Goal: Consume media (video, audio)

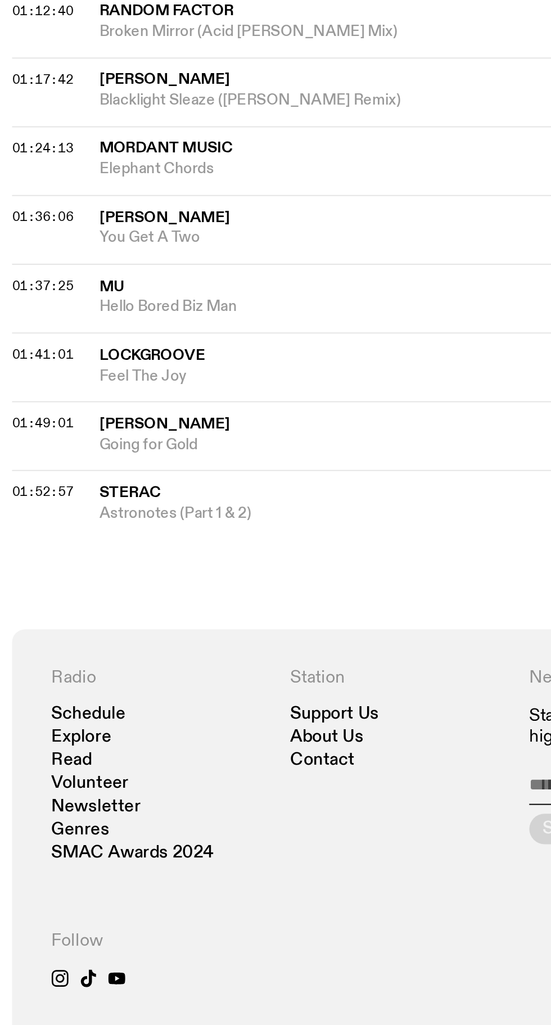
scroll to position [744, 0]
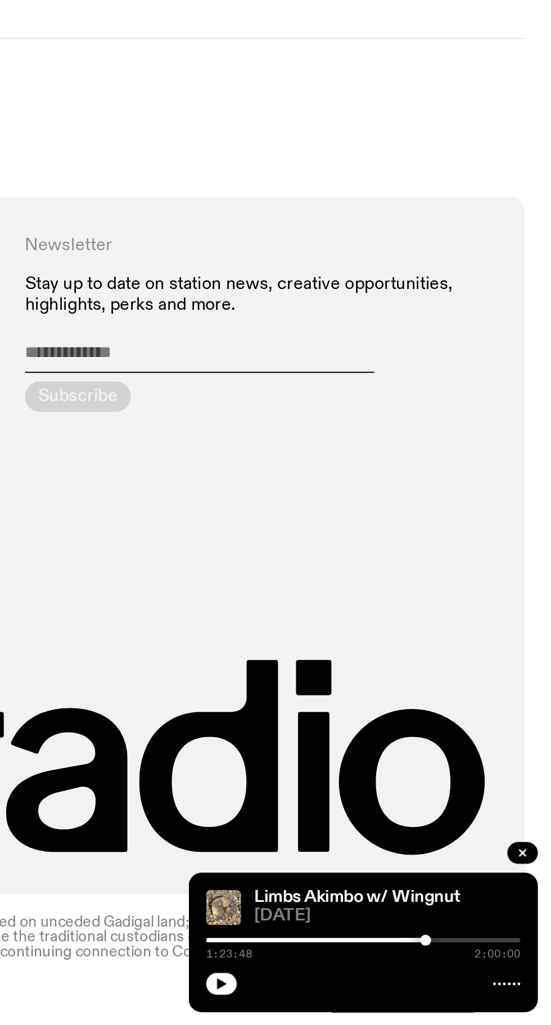
click at [381, 1004] on icon "button" at bounding box center [381, 1004] width 5 height 6
click at [470, 981] on div at bounding box center [406, 981] width 162 height 2
click at [463, 981] on div at bounding box center [390, 981] width 162 height 2
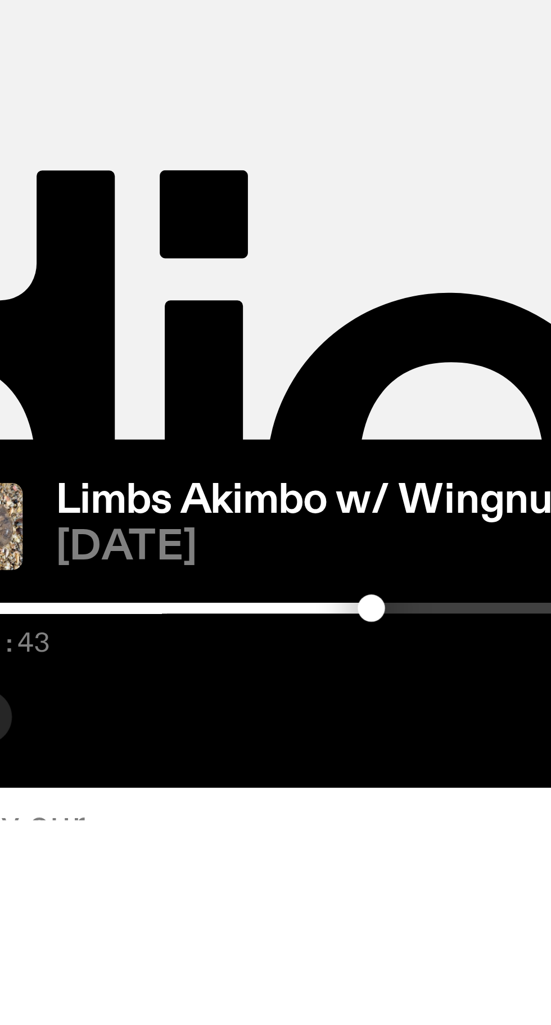
scroll to position [668, 0]
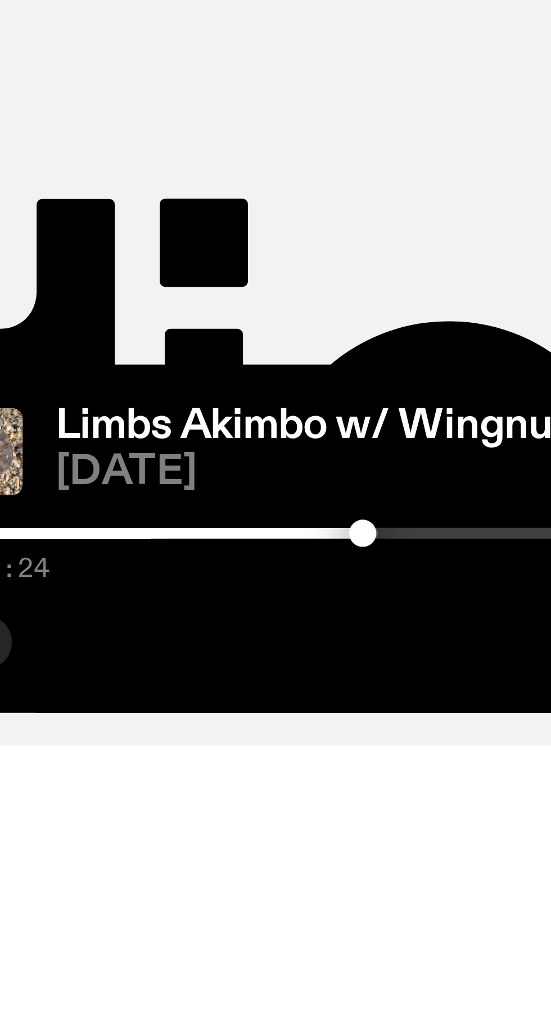
click at [461, 984] on div at bounding box center [462, 982] width 6 height 6
click at [458, 984] on div at bounding box center [459, 982] width 6 height 6
click at [452, 983] on div at bounding box center [377, 981] width 162 height 2
click at [463, 983] on div at bounding box center [454, 981] width 162 height 2
click at [467, 983] on div at bounding box center [454, 981] width 162 height 2
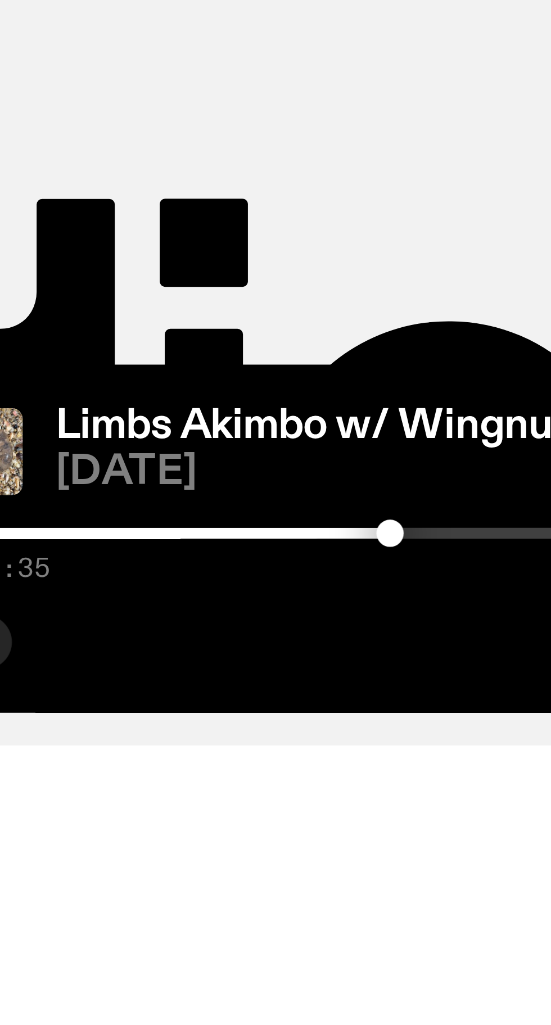
click at [471, 983] on div at bounding box center [454, 981] width 162 height 2
click at [478, 983] on div at bounding box center [454, 981] width 162 height 2
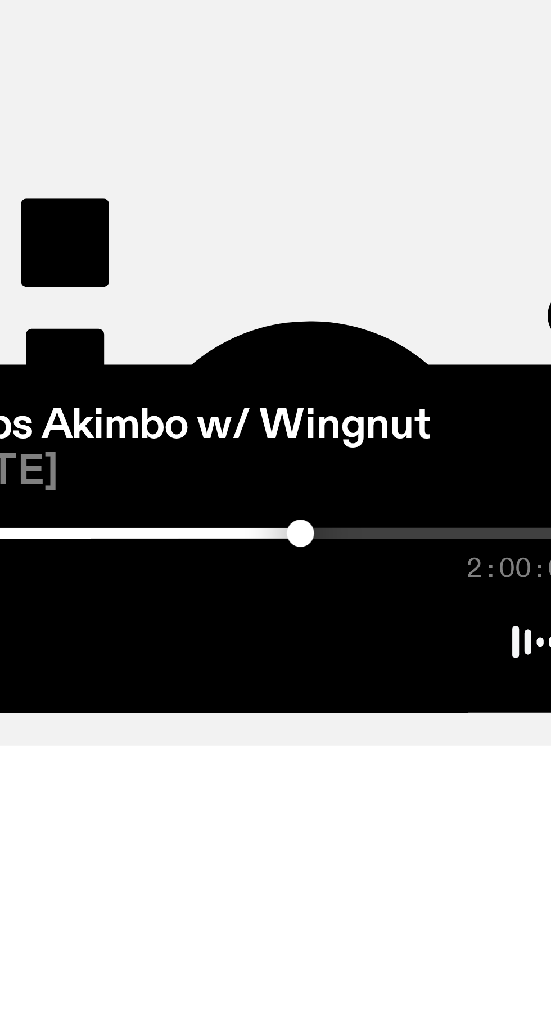
click at [472, 983] on div at bounding box center [397, 981] width 162 height 2
click at [472, 984] on div at bounding box center [473, 982] width 6 height 6
click at [467, 983] on div at bounding box center [391, 981] width 162 height 2
click at [463, 983] on div at bounding box center [386, 981] width 162 height 2
click at [460, 983] on div at bounding box center [382, 981] width 162 height 2
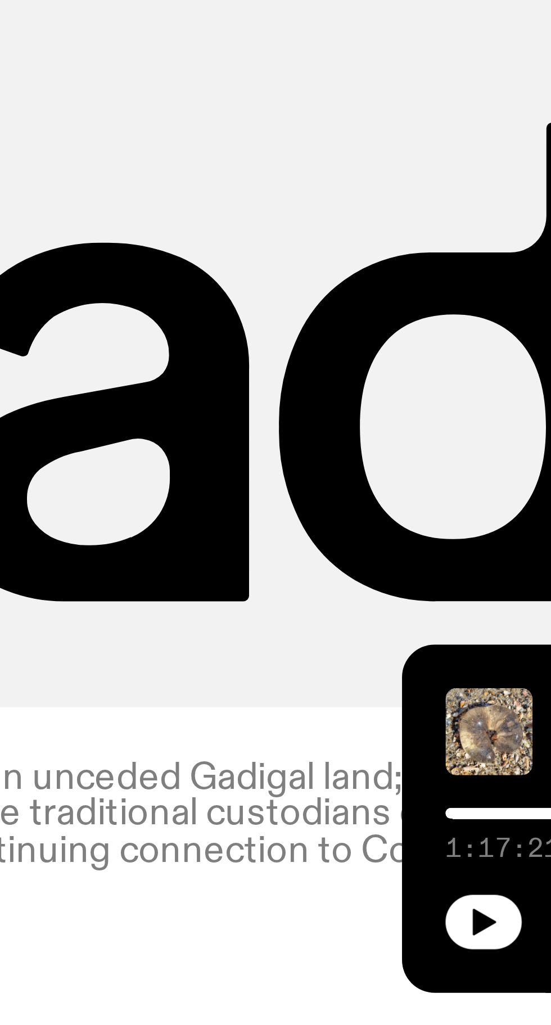
scroll to position [743, 0]
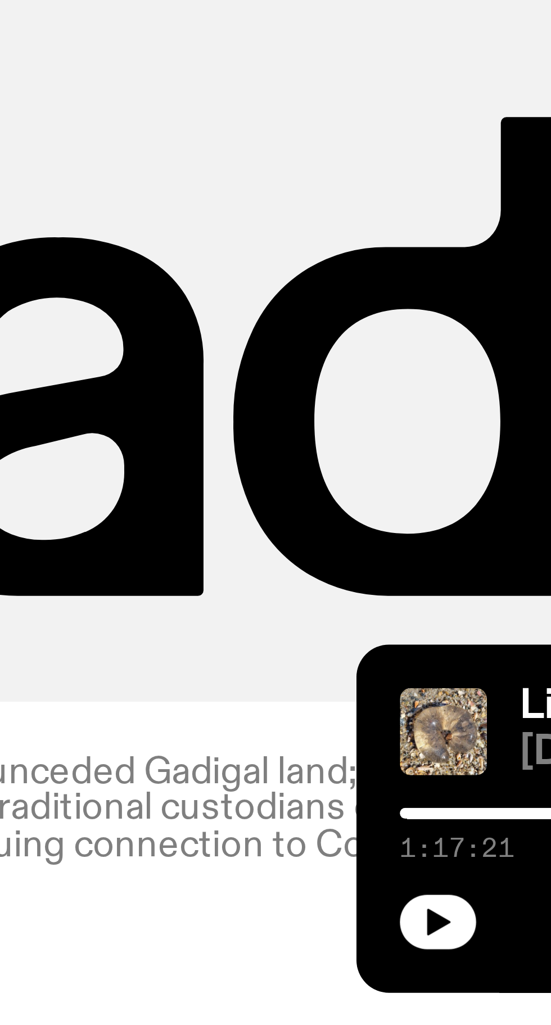
click at [381, 1005] on icon "button" at bounding box center [381, 1004] width 5 height 6
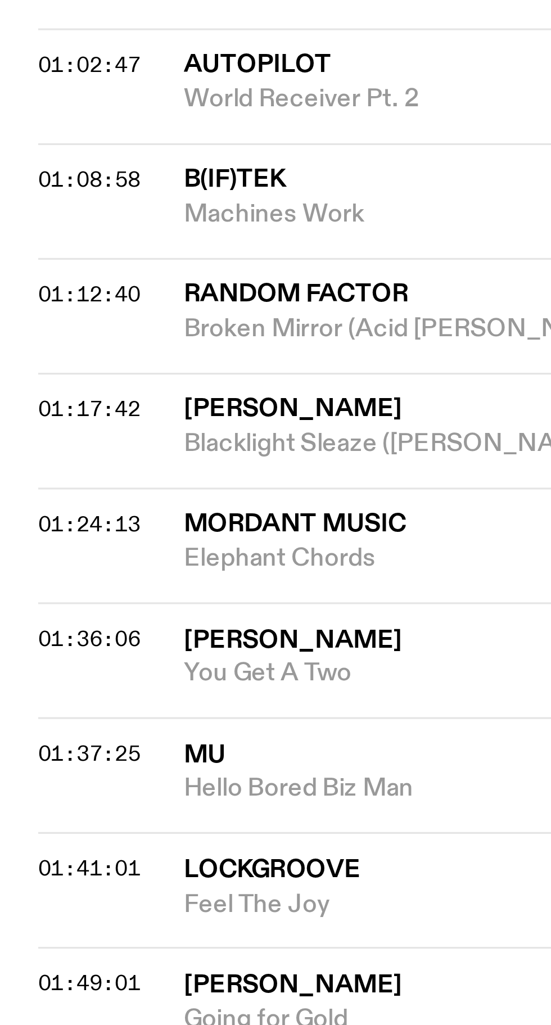
scroll to position [431, 0]
